Goal: Task Accomplishment & Management: Manage account settings

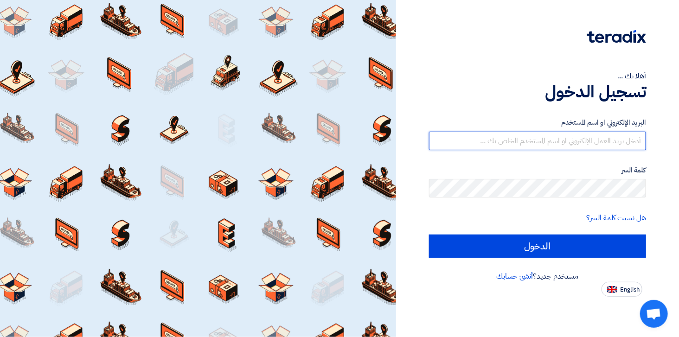
click at [586, 138] on input "text" at bounding box center [537, 141] width 217 height 19
type input "[EMAIL_ADDRESS][DOMAIN_NAME]"
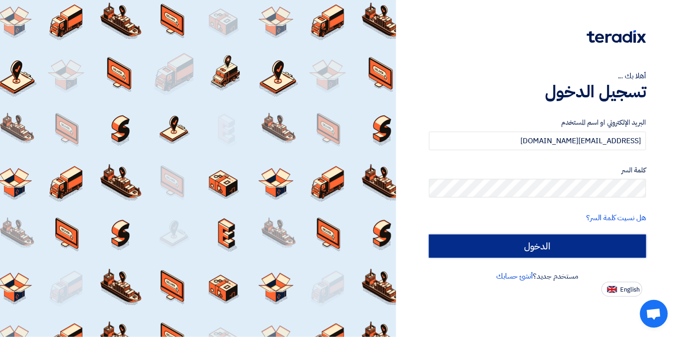
click at [509, 240] on input "الدخول" at bounding box center [537, 246] width 217 height 23
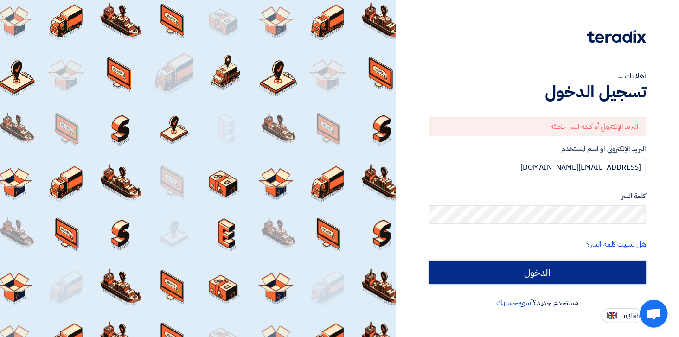
click at [571, 274] on input "الدخول" at bounding box center [537, 272] width 217 height 23
click at [529, 271] on input "الدخول" at bounding box center [537, 272] width 217 height 23
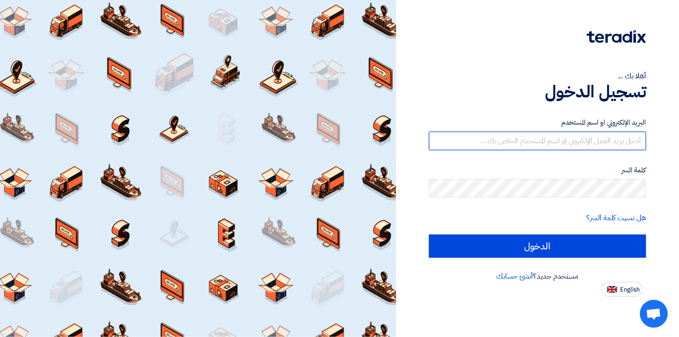
click at [569, 136] on input "text" at bounding box center [537, 141] width 217 height 19
type input "[EMAIL_ADDRESS][DOMAIN_NAME]"
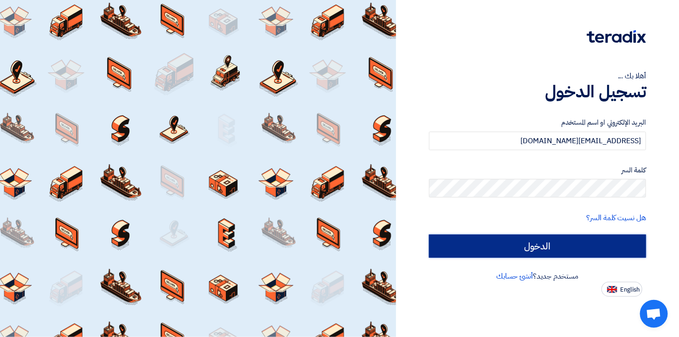
click at [504, 247] on input "الدخول" at bounding box center [537, 246] width 217 height 23
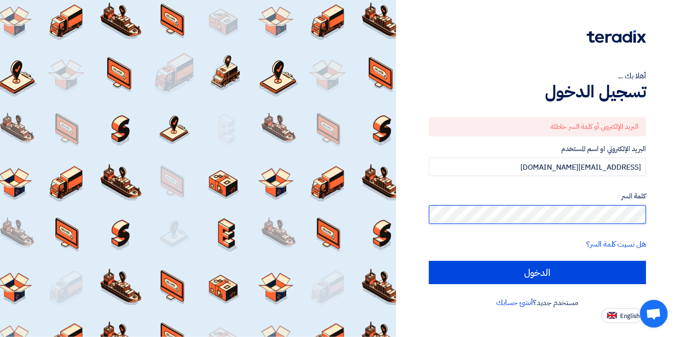
click at [429, 261] on input "الدخول" at bounding box center [537, 272] width 217 height 23
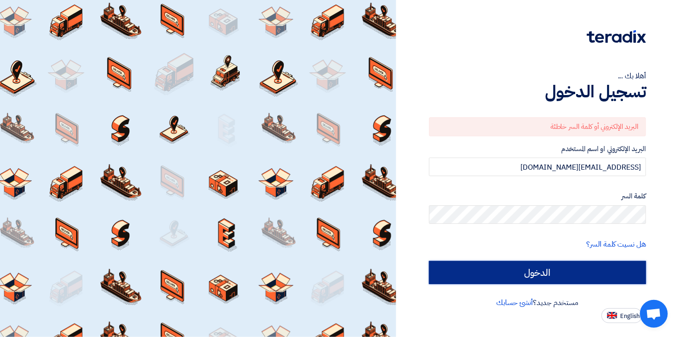
click at [530, 265] on input "الدخول" at bounding box center [537, 272] width 217 height 23
click at [563, 270] on input "الدخول" at bounding box center [537, 272] width 217 height 23
